Goal: Task Accomplishment & Management: Manage account settings

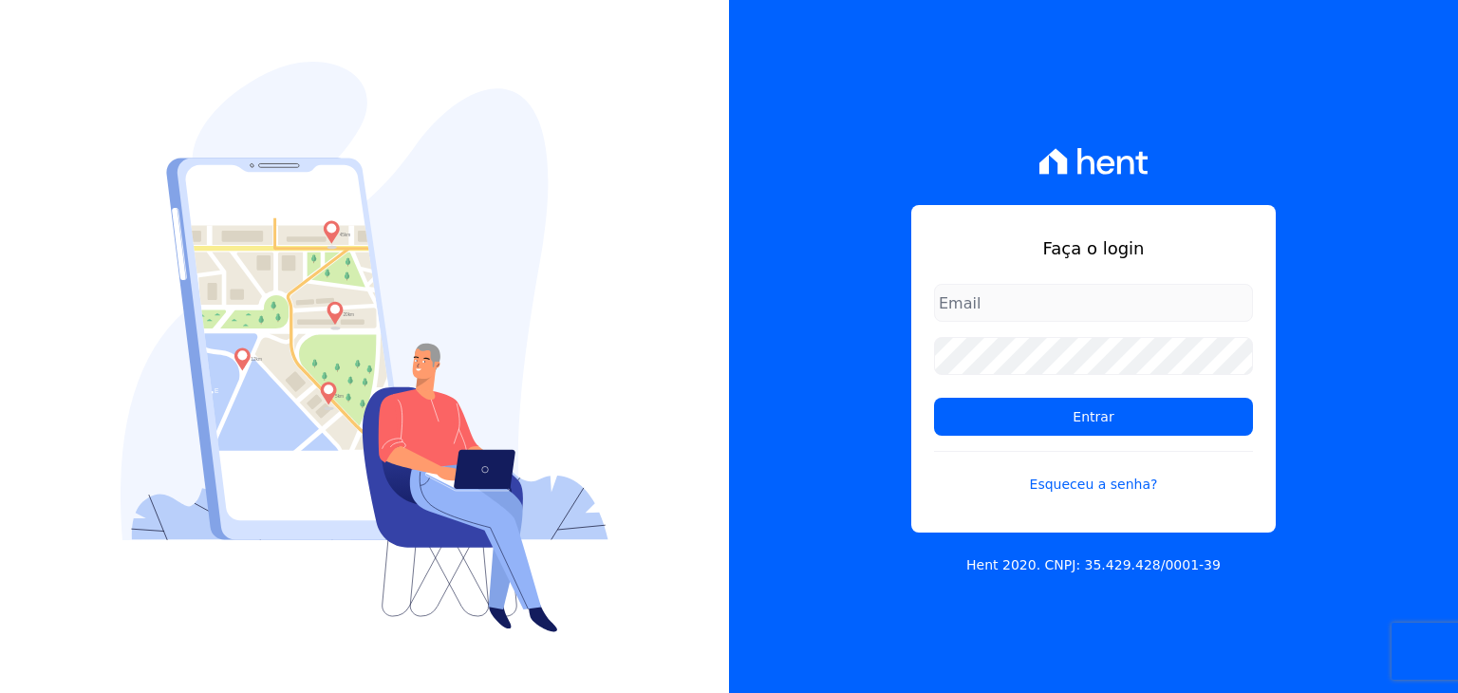
click at [1054, 297] on input "email" at bounding box center [1093, 303] width 319 height 38
type input "[PERSON_NAME][EMAIL_ADDRESS][PERSON_NAME][DOMAIN_NAME]"
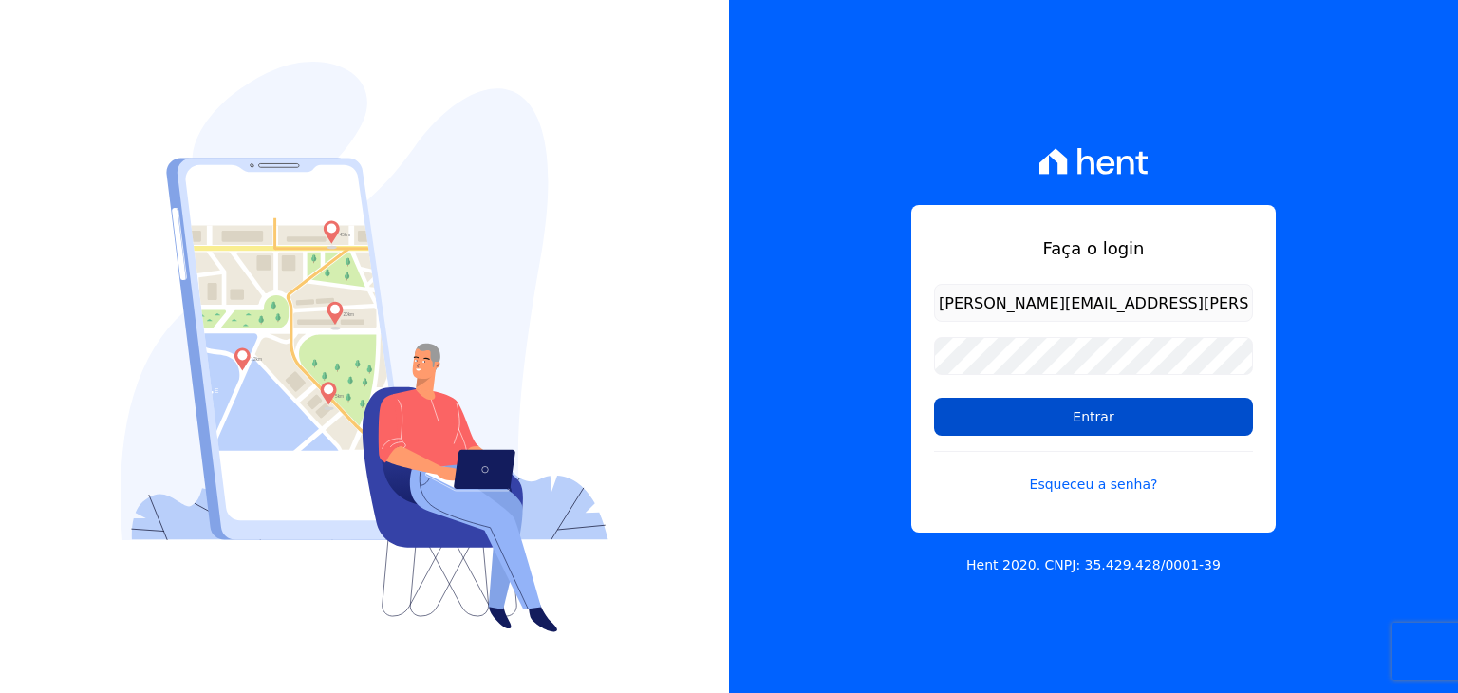
click at [1026, 407] on input "Entrar" at bounding box center [1093, 417] width 319 height 38
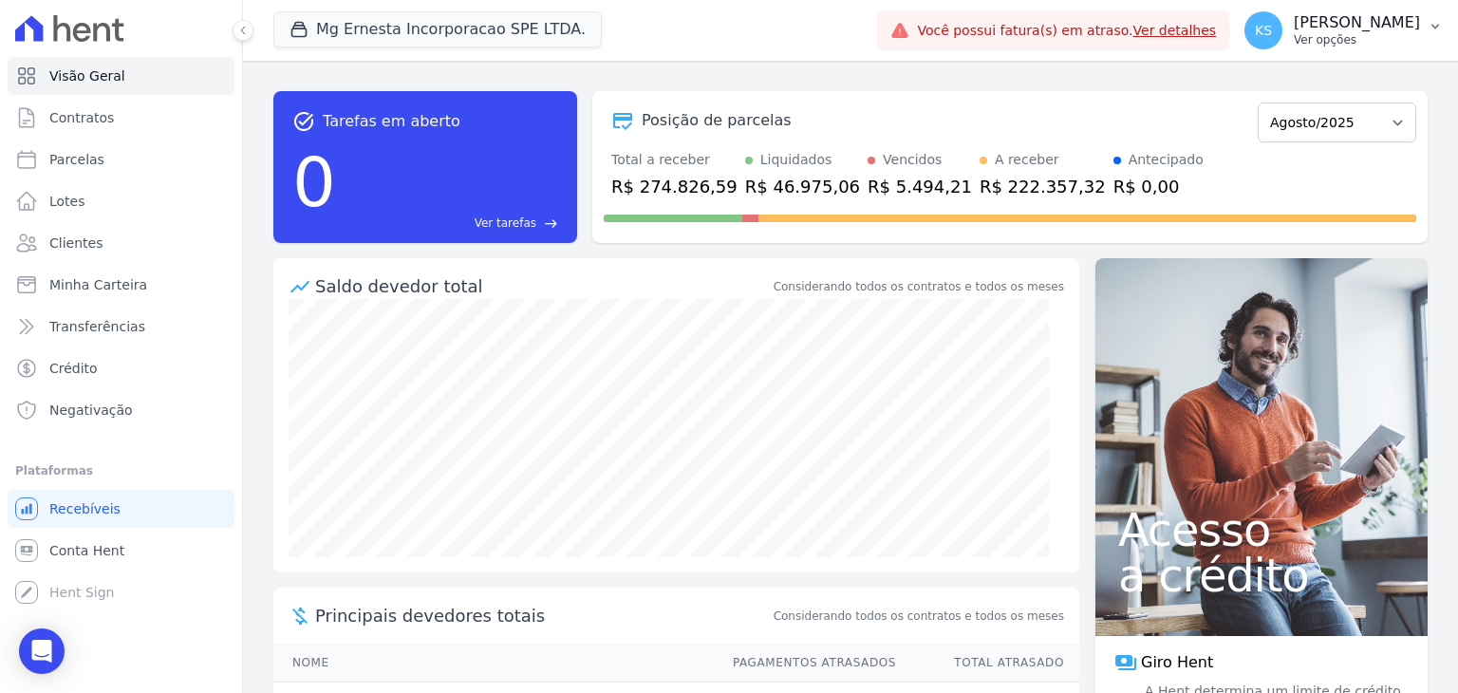
click at [1384, 28] on p "[PERSON_NAME]" at bounding box center [1357, 22] width 126 height 19
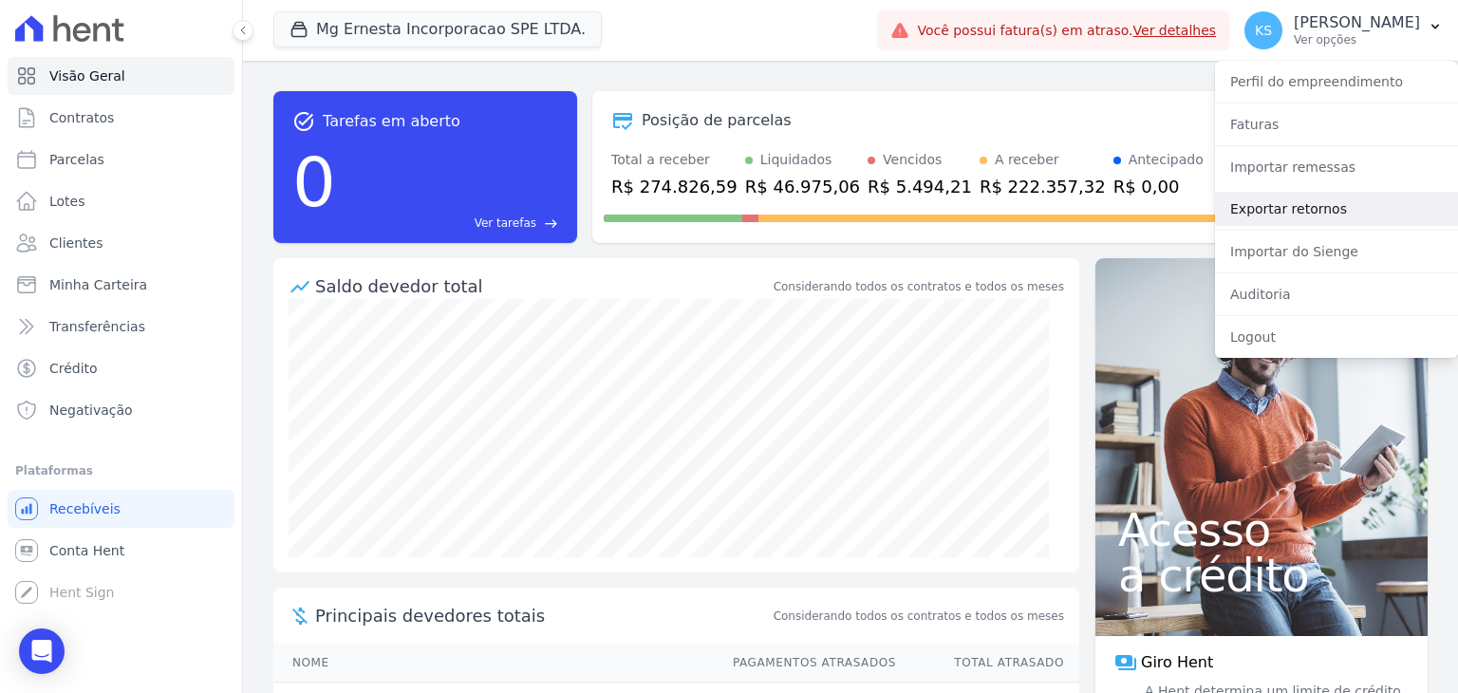
click at [1287, 211] on link "Exportar retornos" at bounding box center [1336, 209] width 243 height 34
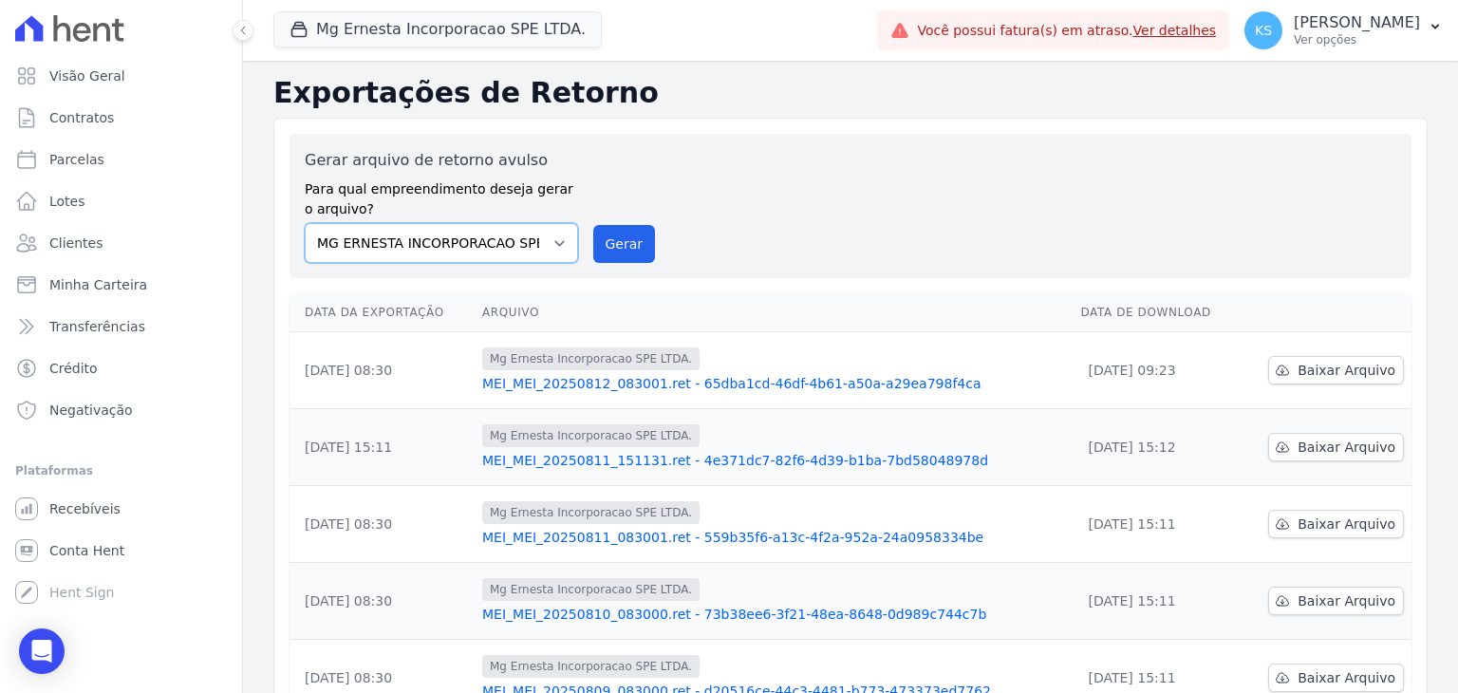
click at [533, 245] on select "MG ERNESTA INCORPORACAO SPE LTDA." at bounding box center [441, 243] width 273 height 40
click at [728, 193] on div "Gerar arquivo de retorno avulso Para qual empreendimento deseja gerar o arquivo…" at bounding box center [851, 206] width 1092 height 114
click at [1396, 33] on p "Ver opções" at bounding box center [1357, 39] width 126 height 15
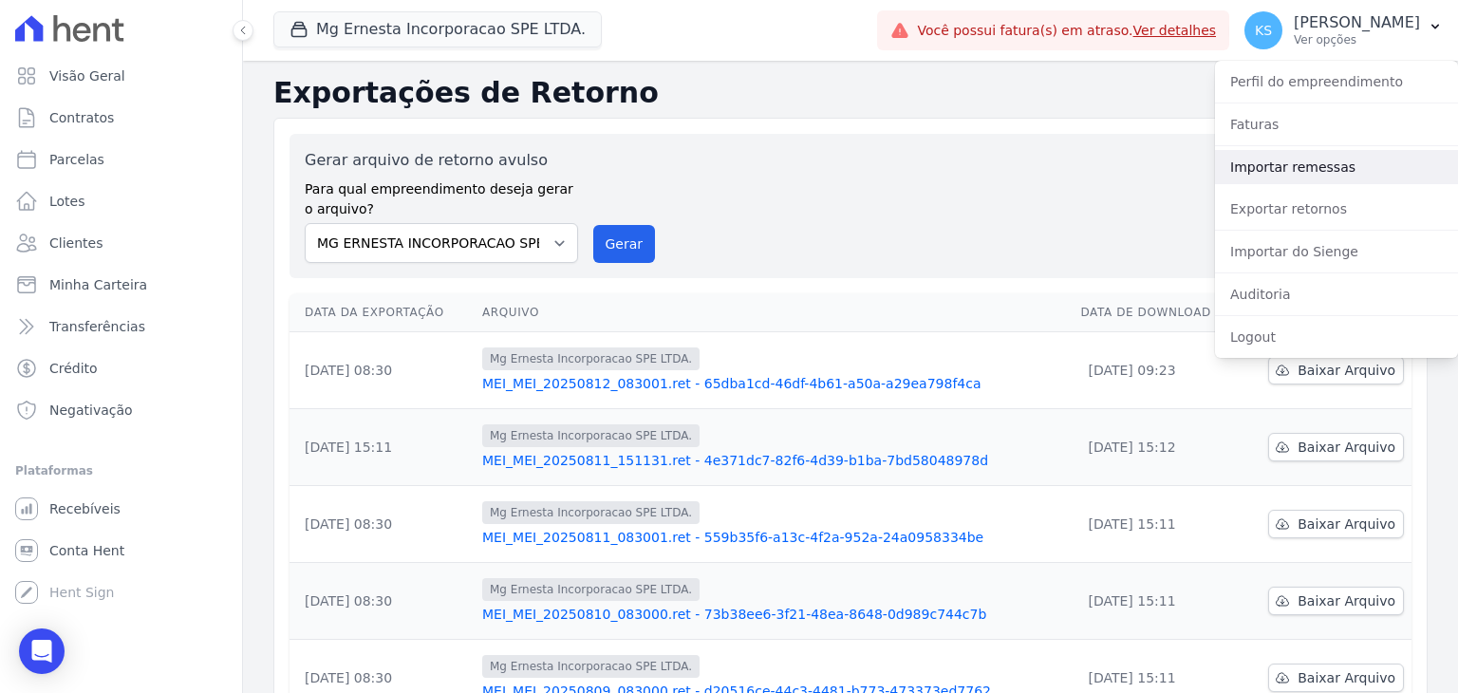
click at [1327, 172] on link "Importar remessas" at bounding box center [1336, 167] width 243 height 34
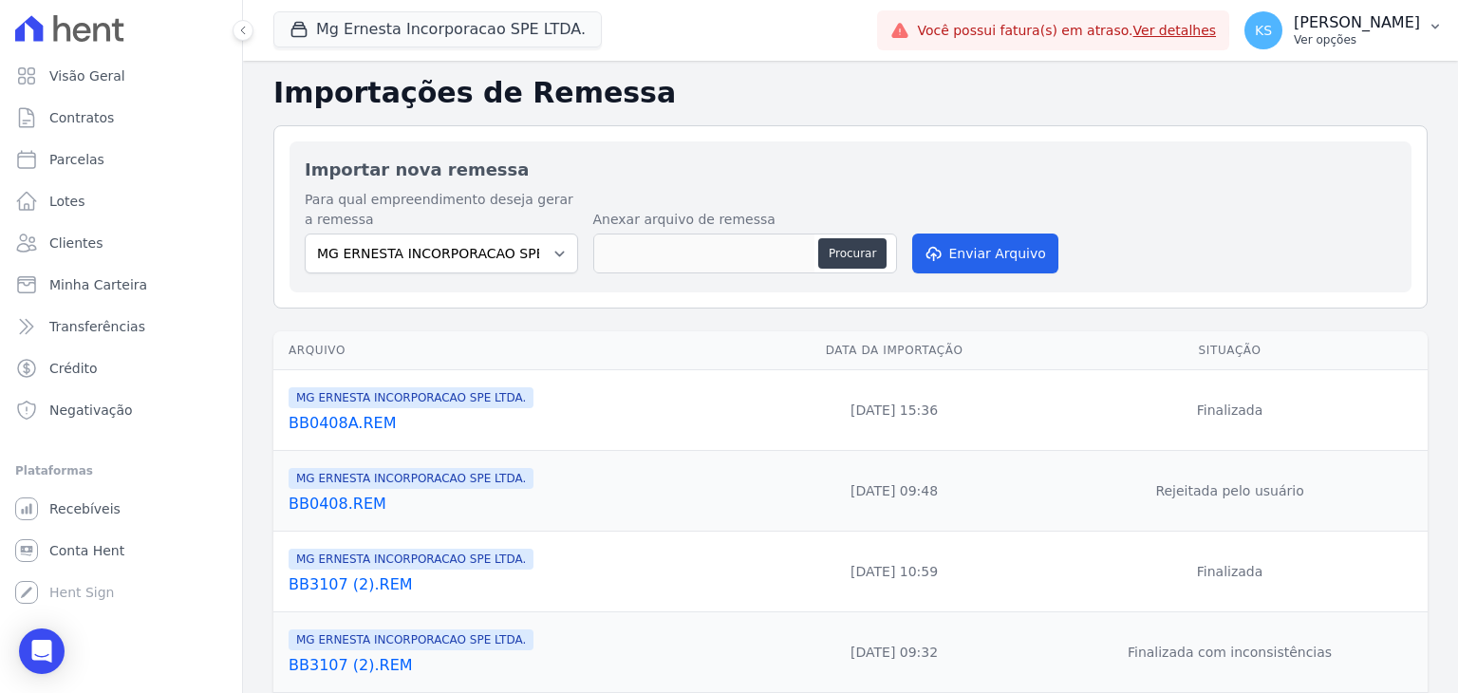
click at [1381, 34] on p "Ver opções" at bounding box center [1357, 39] width 126 height 15
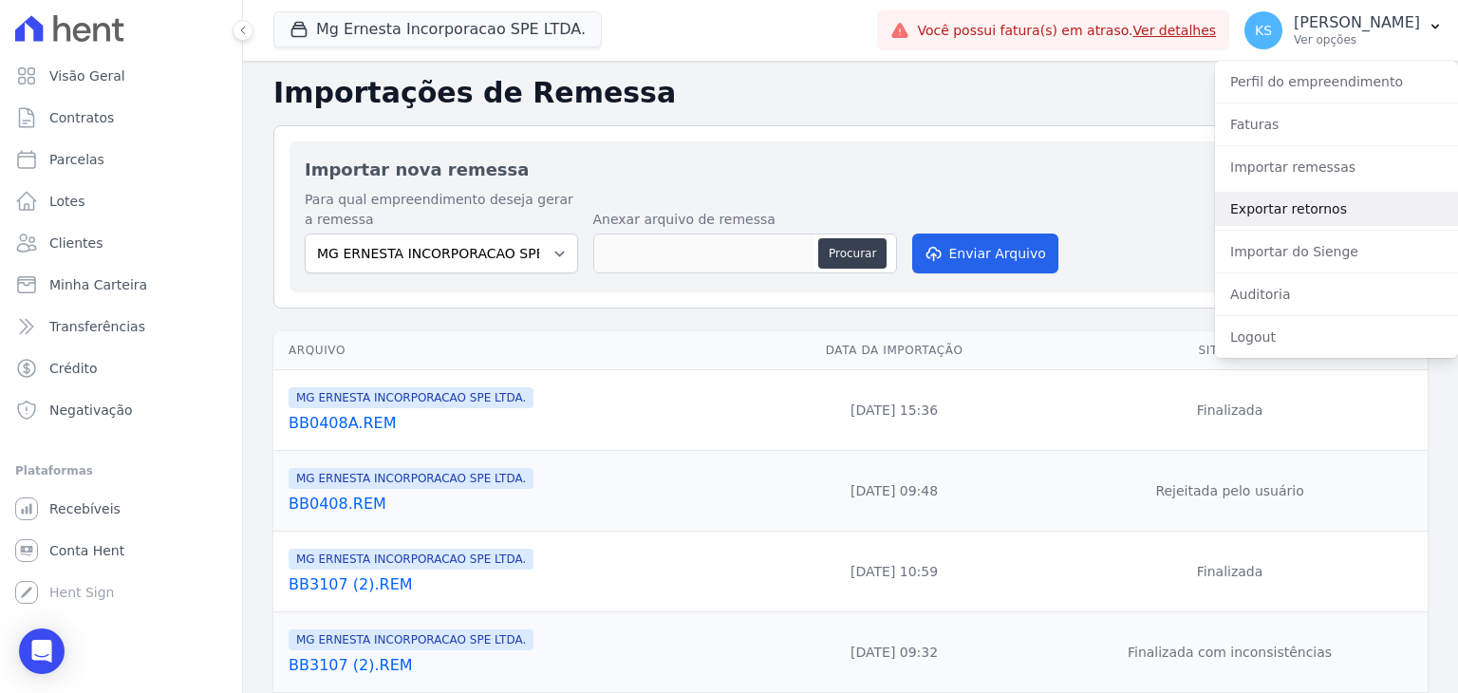
click at [1292, 206] on link "Exportar retornos" at bounding box center [1336, 209] width 243 height 34
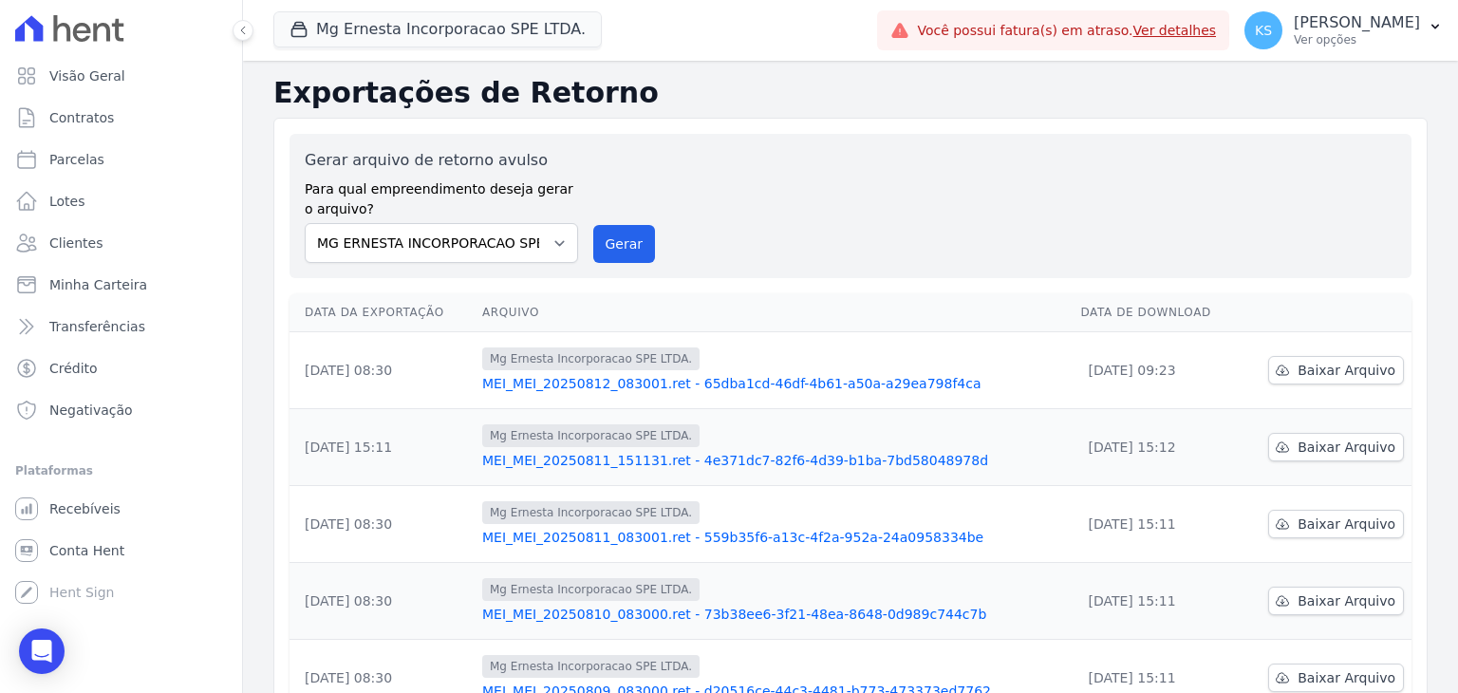
click at [800, 206] on div "Gerar arquivo de retorno avulso Para qual empreendimento deseja gerar o arquivo…" at bounding box center [851, 206] width 1092 height 114
click at [391, 316] on th "Data da Exportação" at bounding box center [382, 312] width 185 height 39
click at [516, 309] on th "Arquivo" at bounding box center [774, 312] width 598 height 39
click at [113, 285] on span "Minha Carteira" at bounding box center [98, 284] width 98 height 19
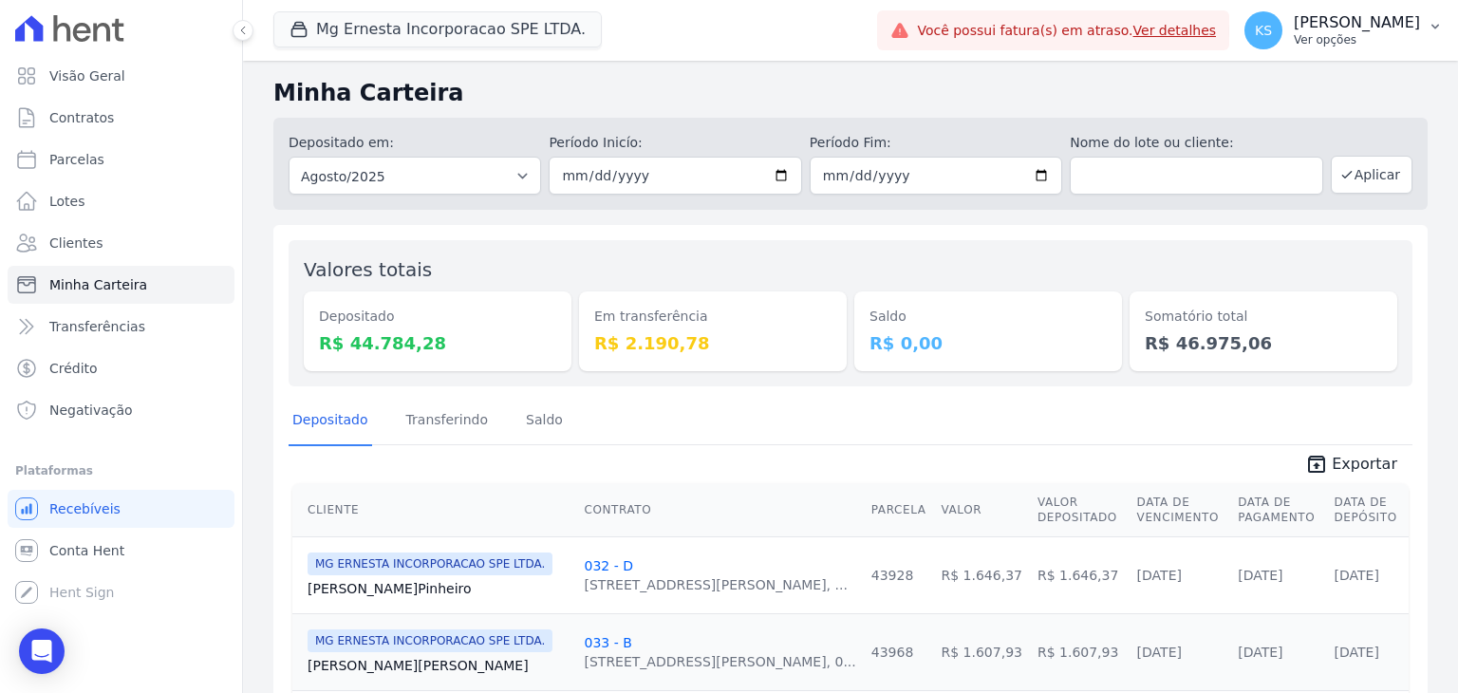
click at [1370, 43] on p "Ver opções" at bounding box center [1357, 39] width 126 height 15
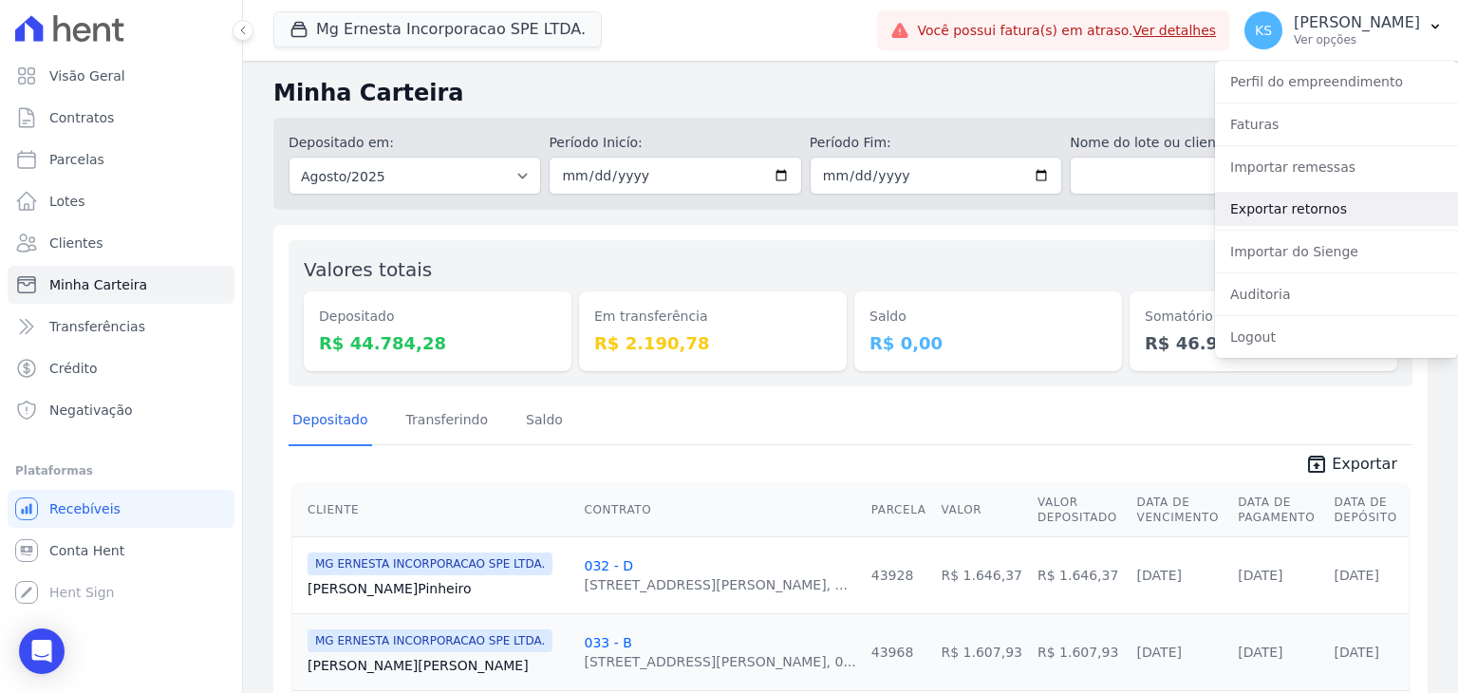
click at [1279, 215] on link "Exportar retornos" at bounding box center [1336, 209] width 243 height 34
